Goal: Task Accomplishment & Management: Use online tool/utility

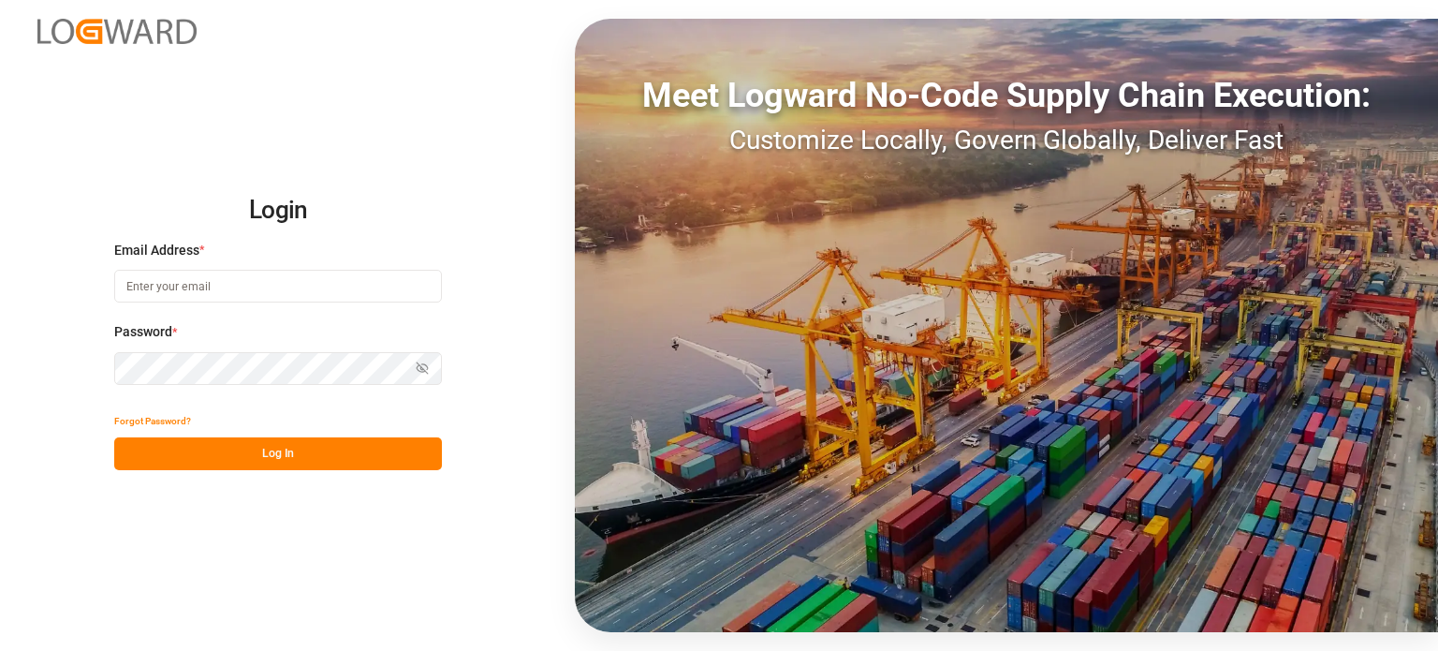
drag, startPoint x: 0, startPoint y: 0, endPoint x: 344, endPoint y: 285, distance: 446.8
click at [344, 285] on input at bounding box center [278, 286] width 328 height 33
click at [0, 650] on div at bounding box center [0, 651] width 0 height 0
type input "[PERSON_NAME][EMAIL_ADDRESS][DOMAIN_NAME]"
click at [209, 452] on button "Log In" at bounding box center [278, 453] width 328 height 33
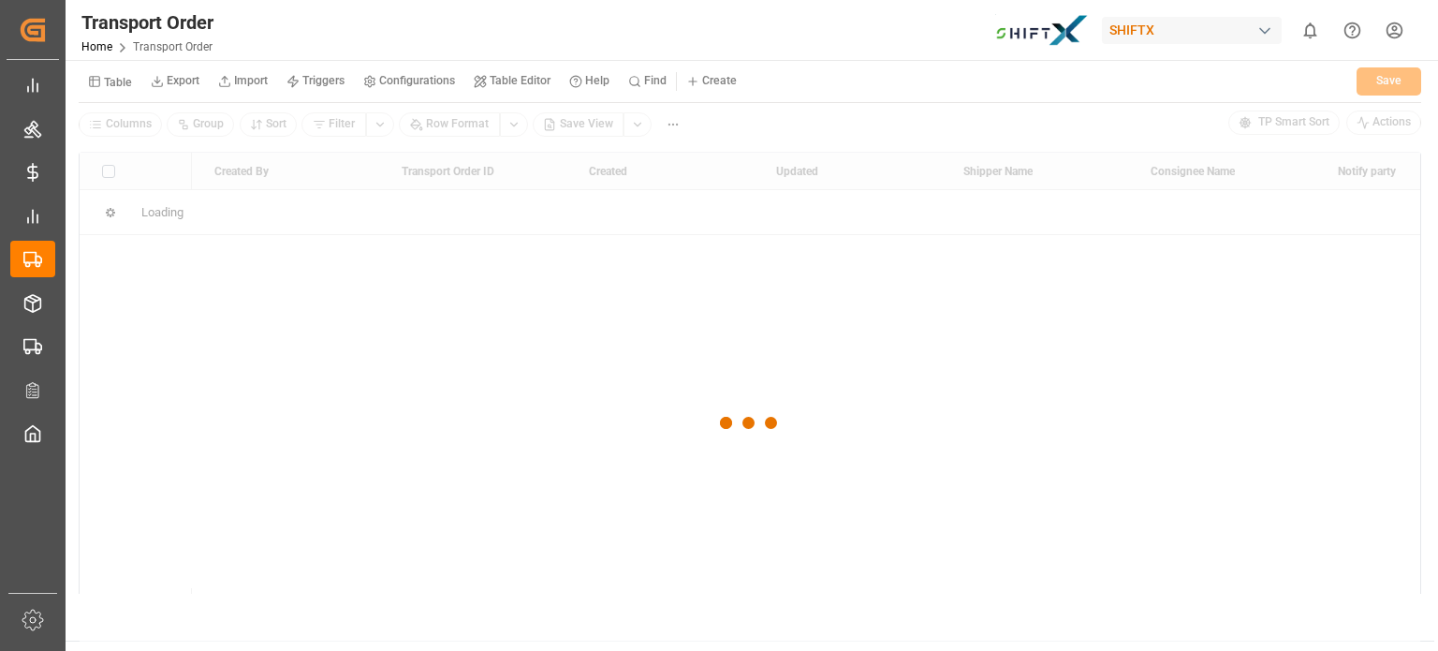
click at [0, 650] on div at bounding box center [0, 651] width 0 height 0
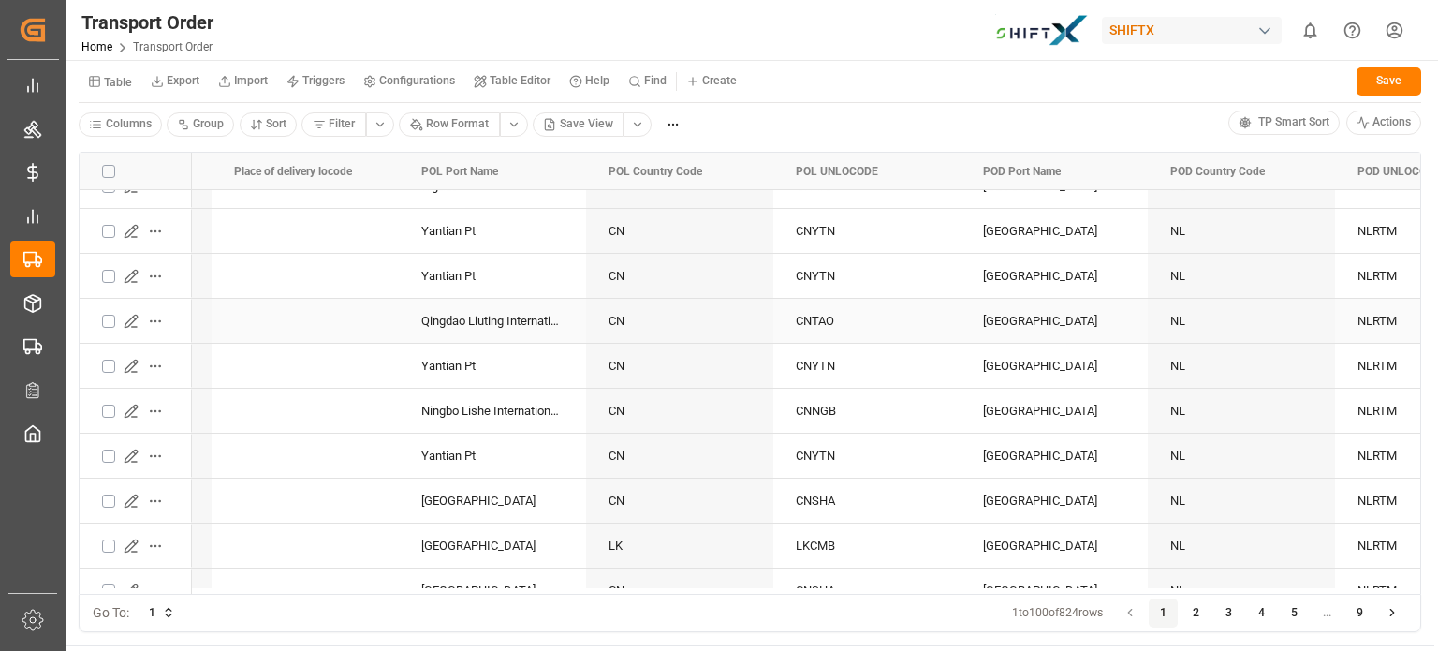
scroll to position [0, 2976]
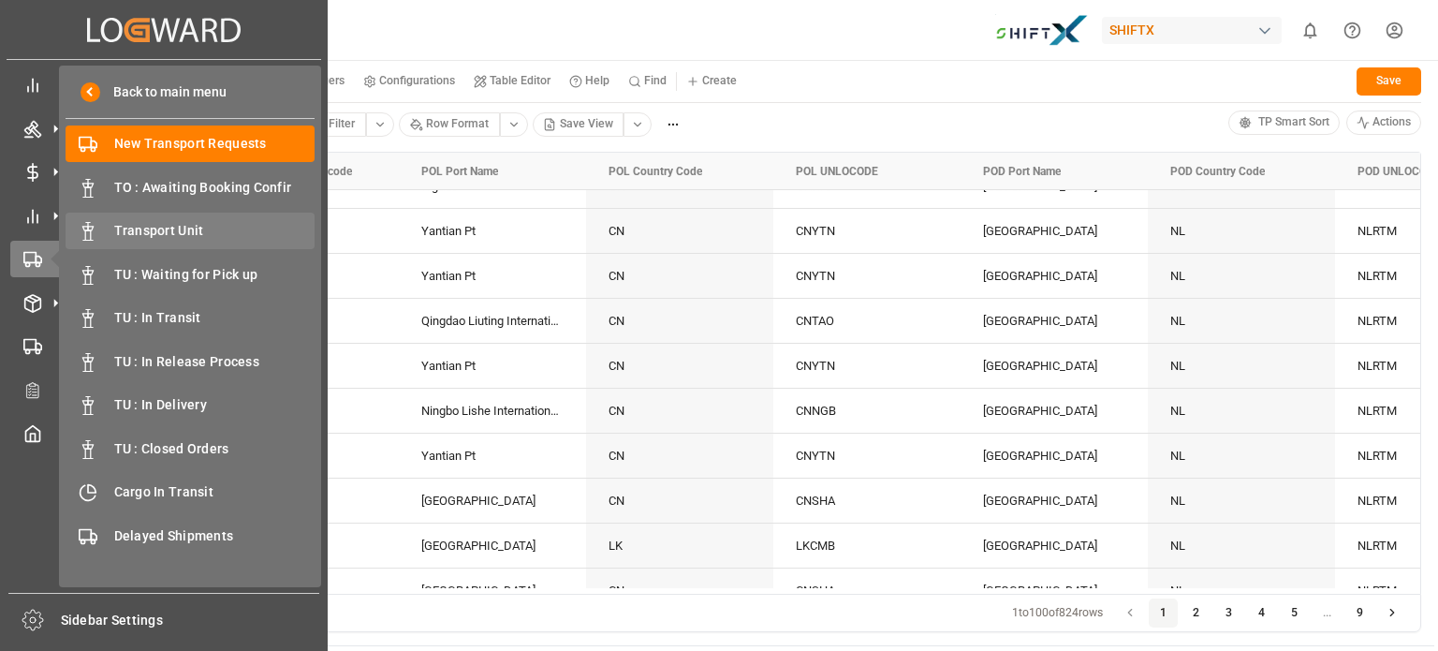
click at [143, 230] on span "Transport Unit" at bounding box center [214, 231] width 201 height 20
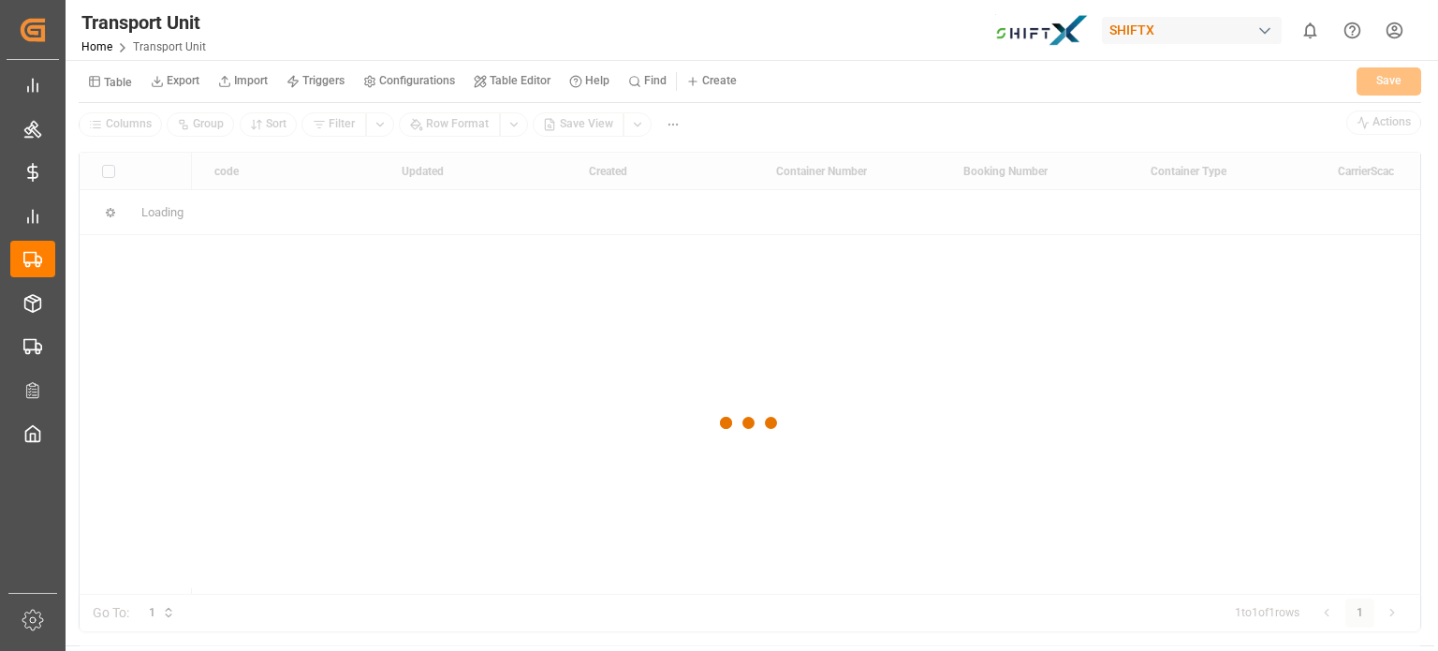
click at [629, 125] on div at bounding box center [750, 422] width 1340 height 639
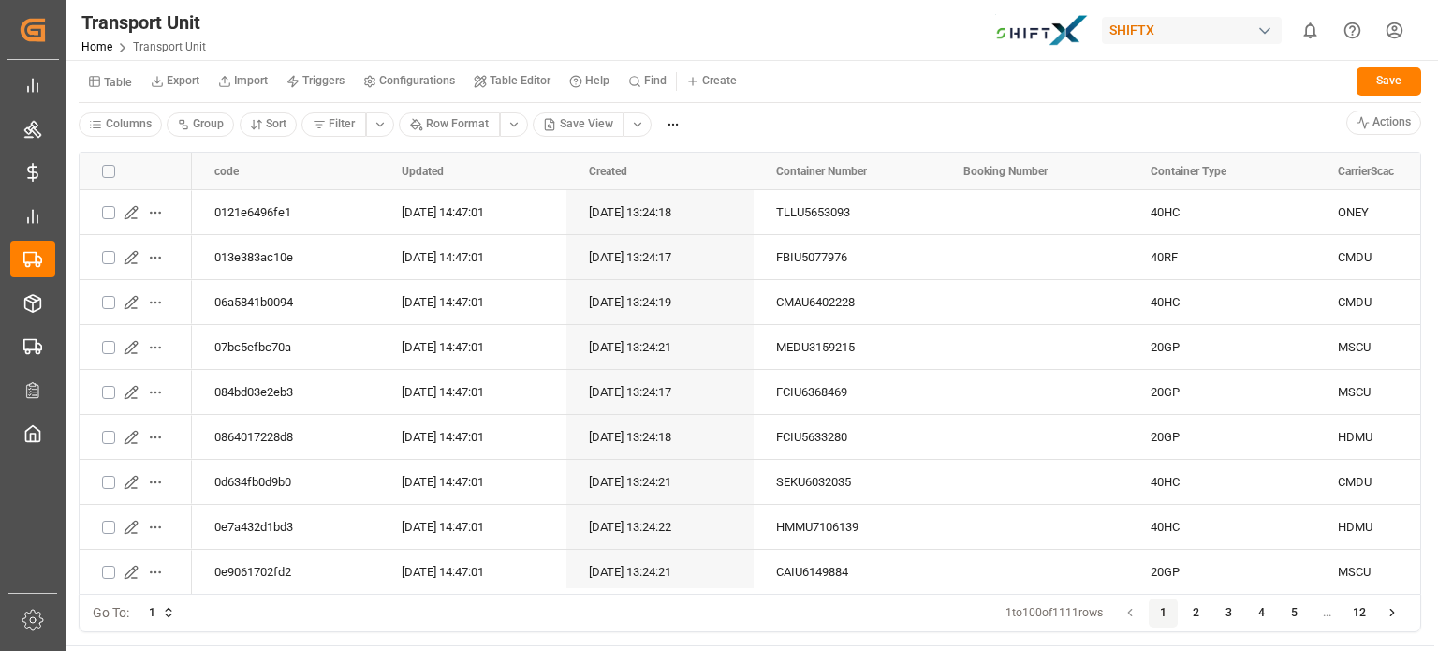
click at [629, 125] on html "Created by potrace 1.15, written by [PERSON_NAME] [DATE]-[DATE] Created by potr…" at bounding box center [719, 325] width 1438 height 651
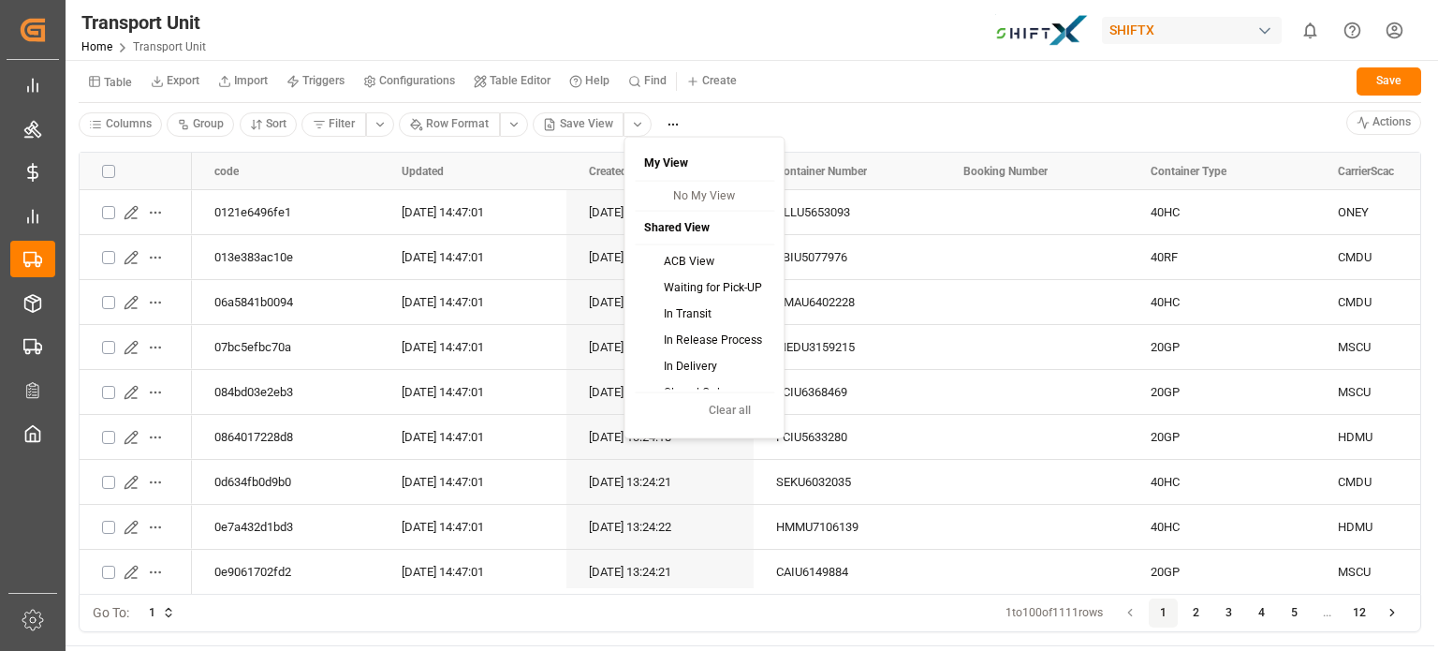
click at [659, 254] on div "ACB View" at bounding box center [703, 261] width 133 height 26
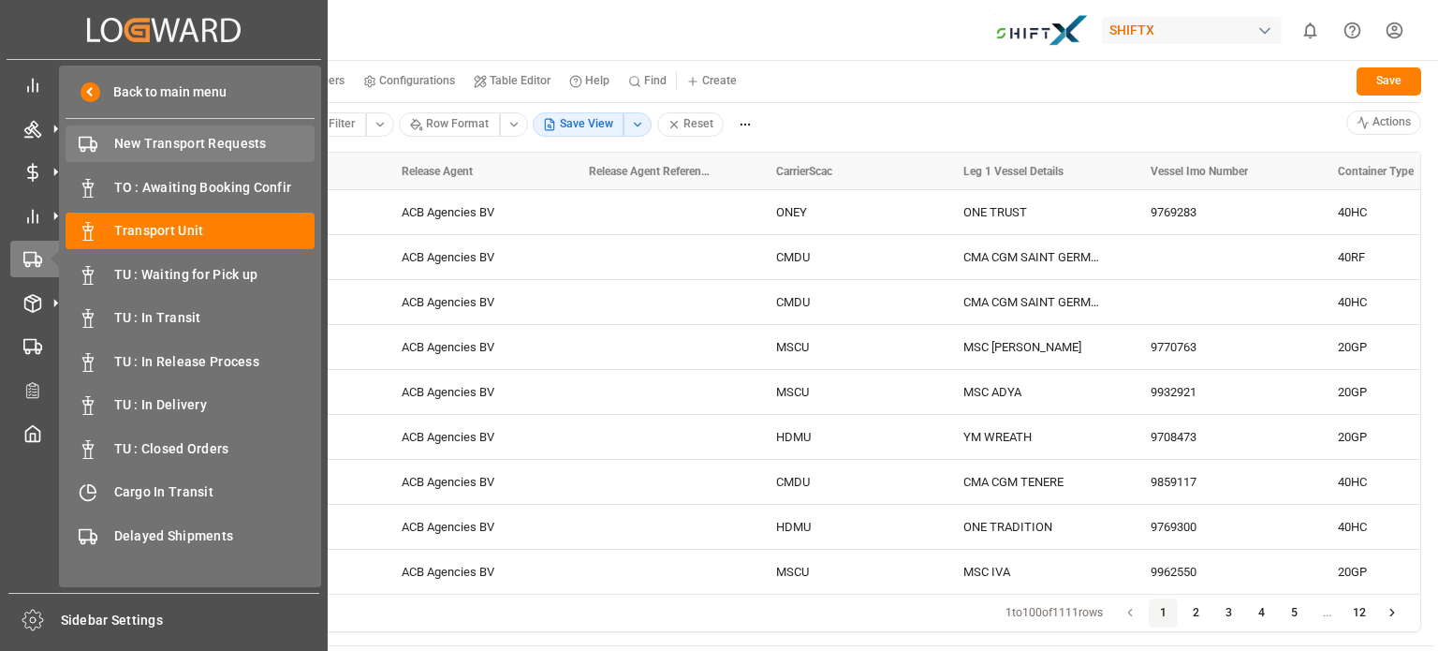
click at [121, 154] on div "New Transport Requests New Transport Requests" at bounding box center [190, 143] width 249 height 37
